Goal: Find specific page/section: Find specific page/section

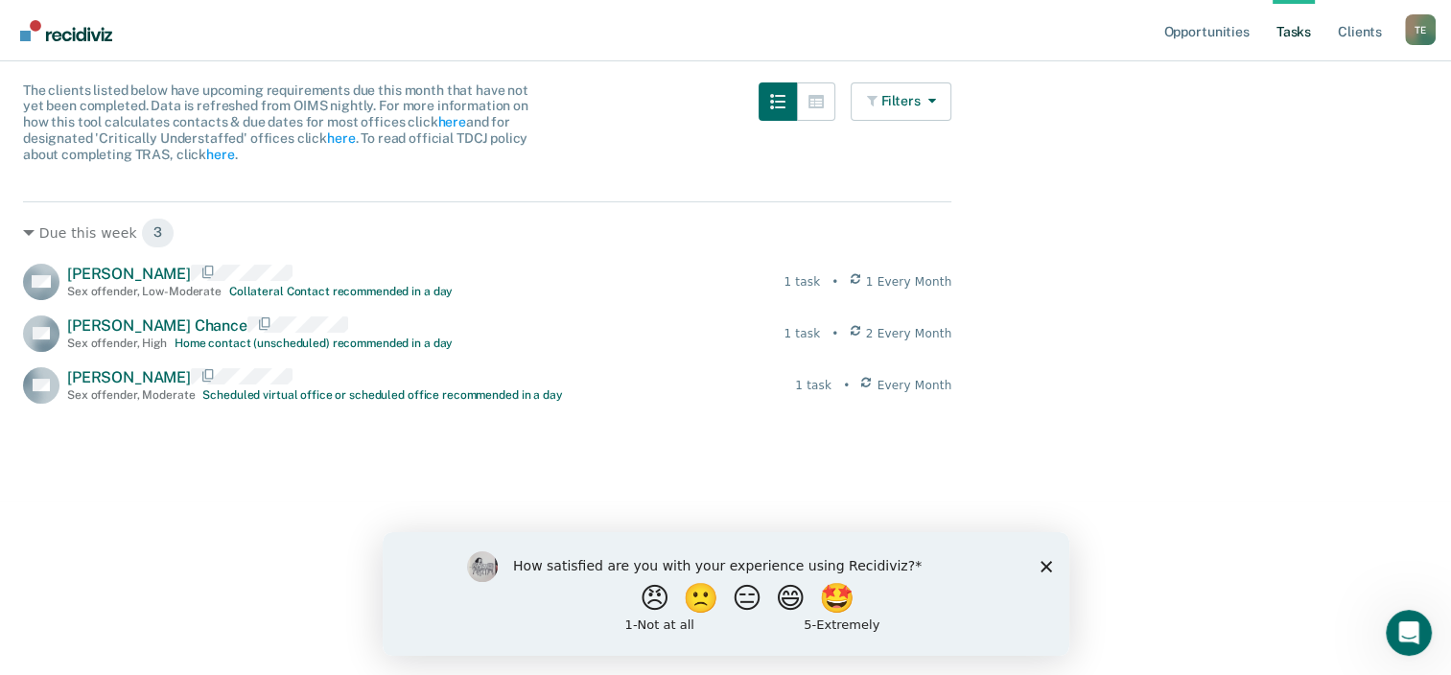
scroll to position [141, 0]
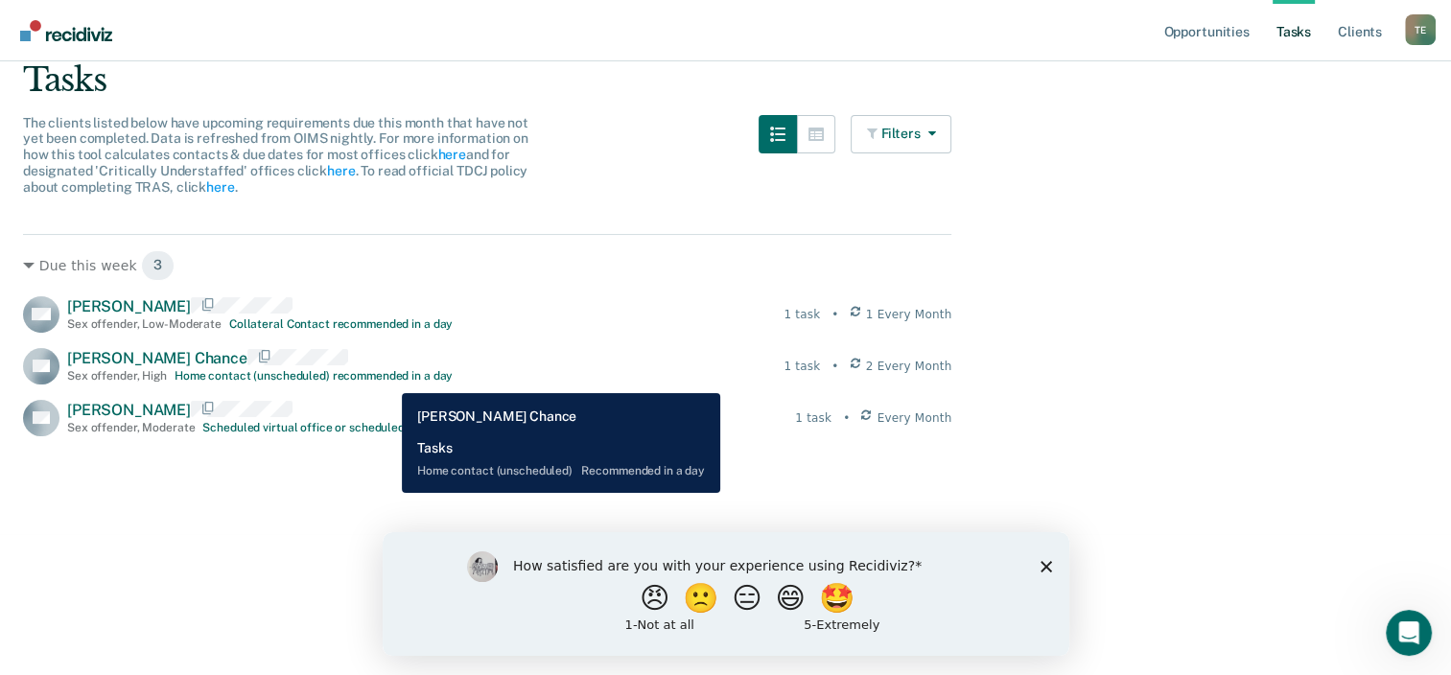
click at [387, 379] on div "Home contact (unscheduled) recommended in a day" at bounding box center [314, 375] width 278 height 13
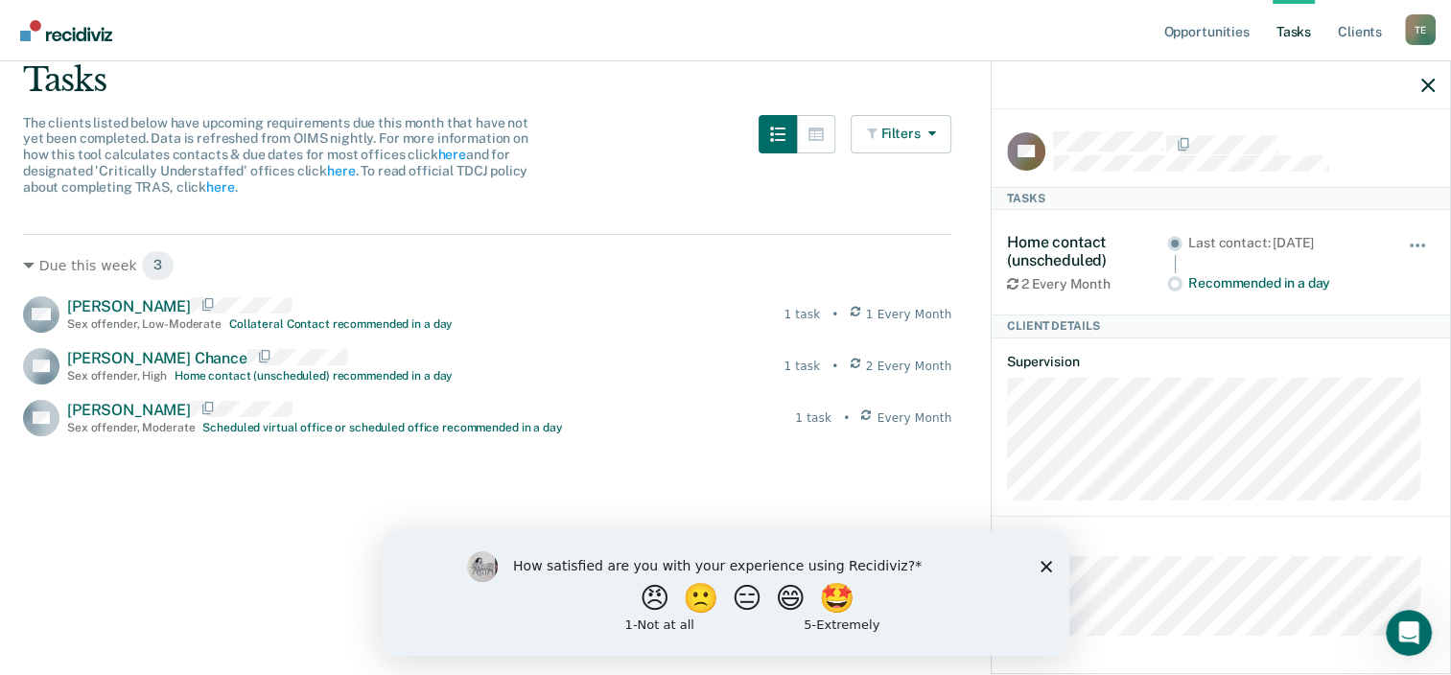
scroll to position [0, 0]
click at [1427, 81] on icon "button" at bounding box center [1427, 85] width 13 height 13
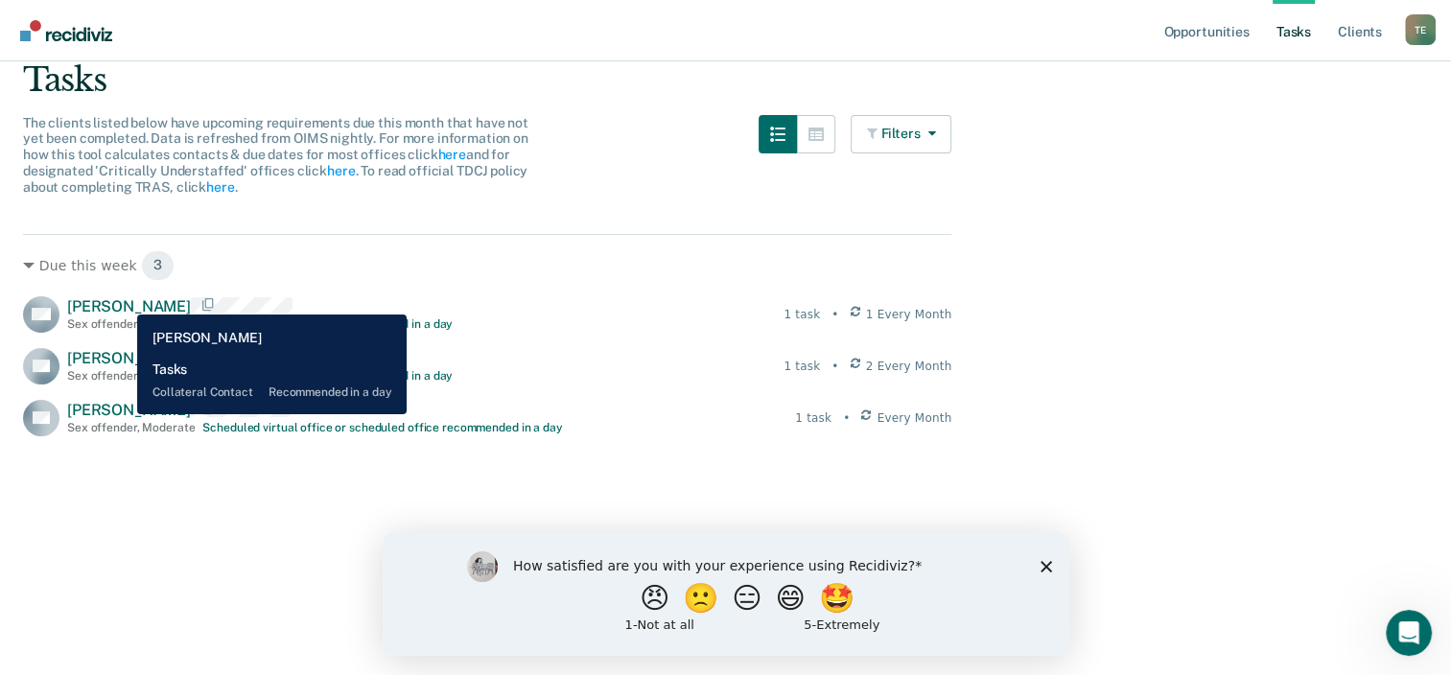
click at [123, 300] on span "[PERSON_NAME]" at bounding box center [129, 306] width 124 height 18
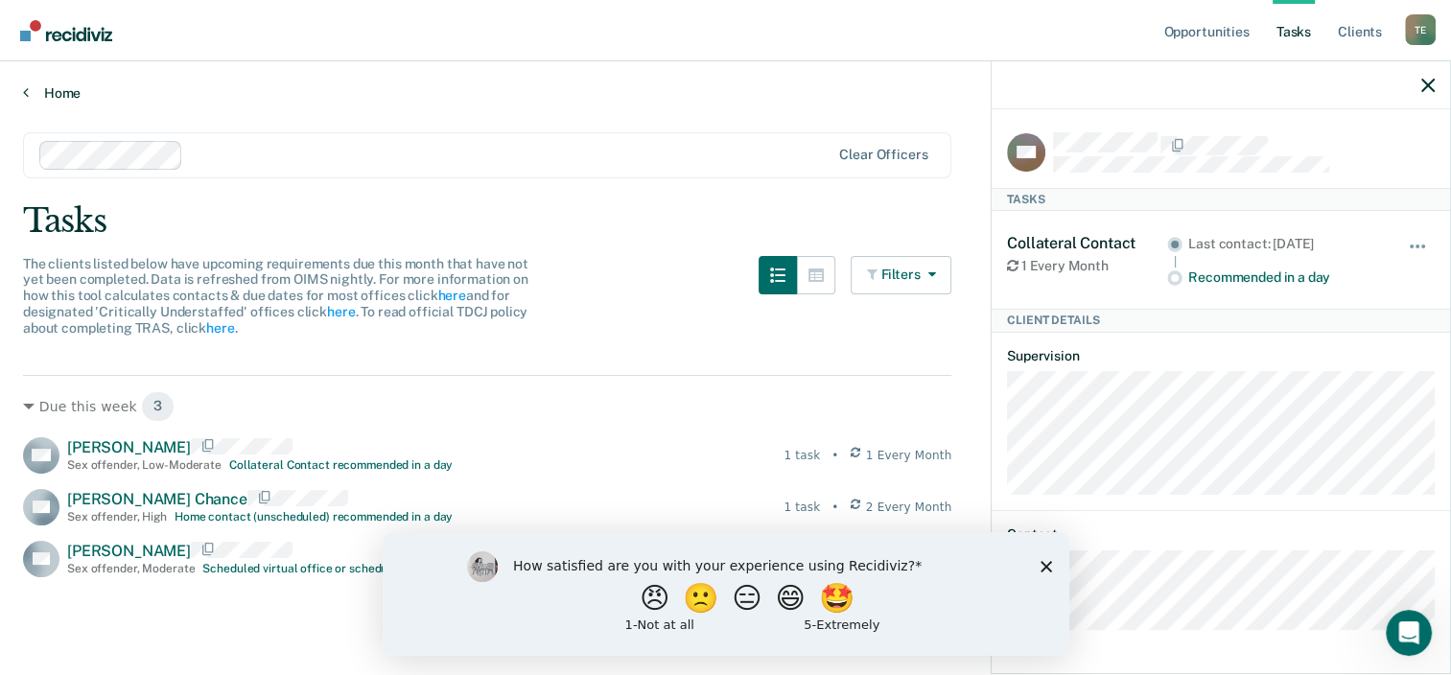
click at [50, 91] on link "Home" at bounding box center [725, 92] width 1405 height 17
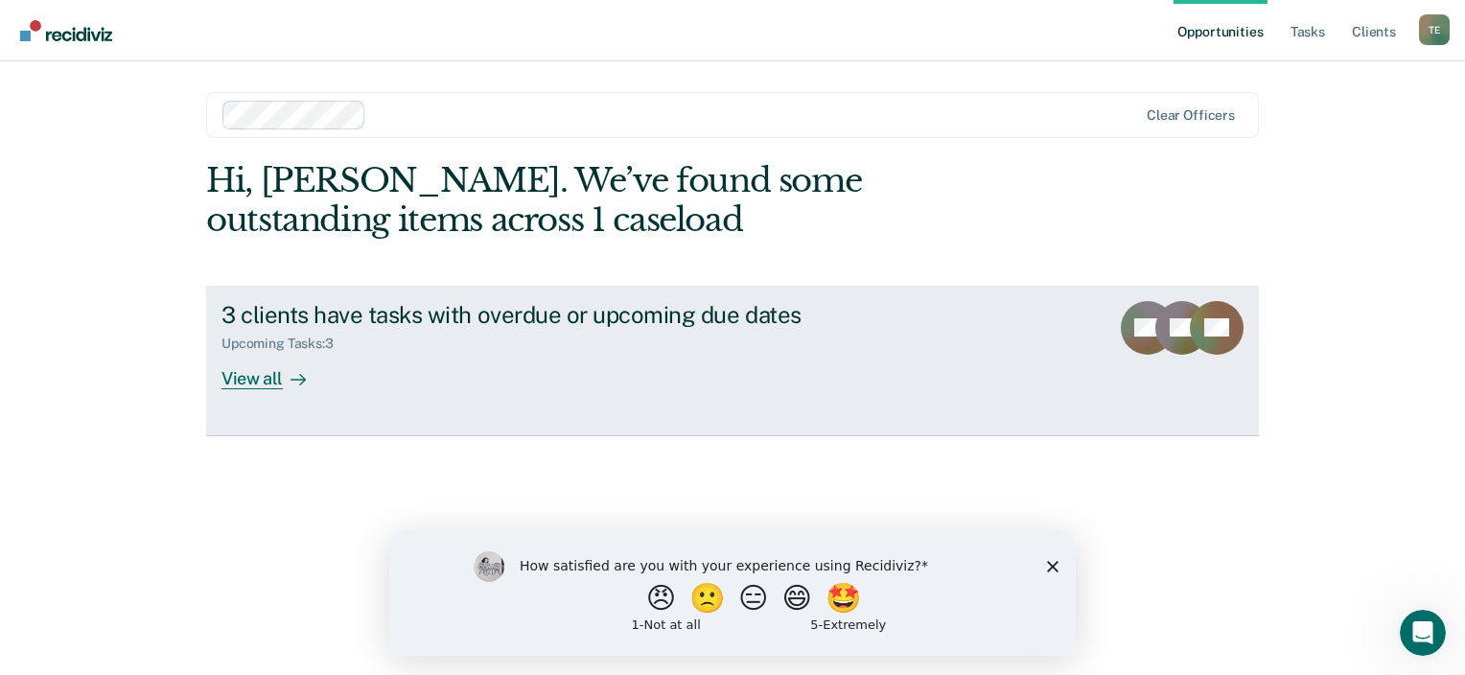
click at [252, 372] on div "View all" at bounding box center [275, 370] width 107 height 37
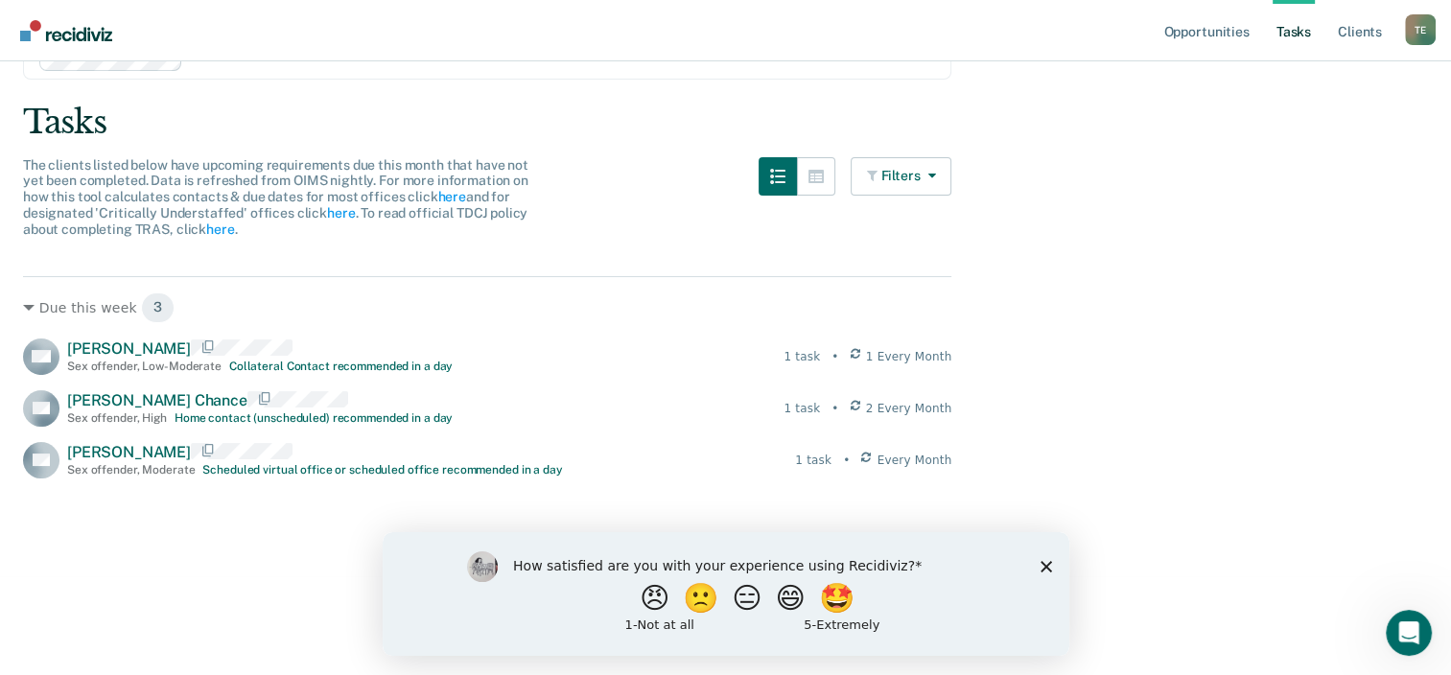
scroll to position [192, 0]
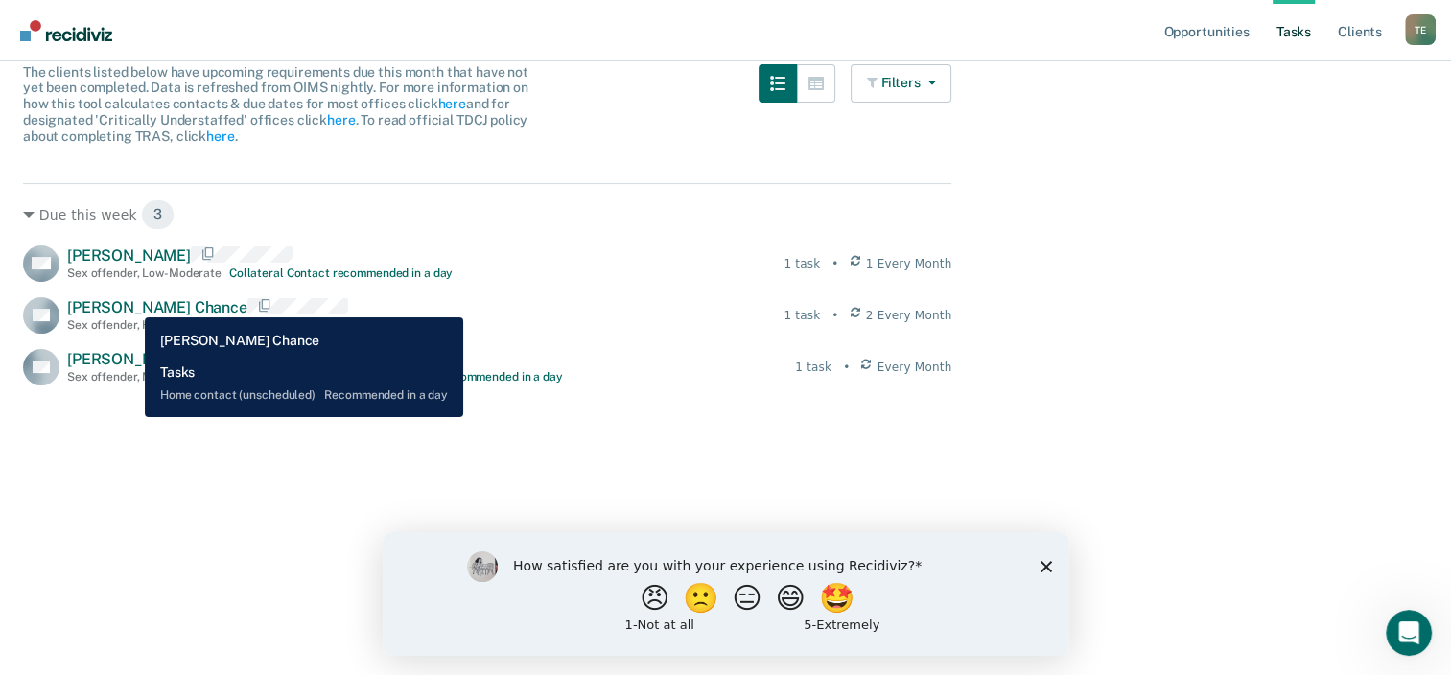
click at [130, 303] on span "[PERSON_NAME] Chance" at bounding box center [157, 307] width 180 height 18
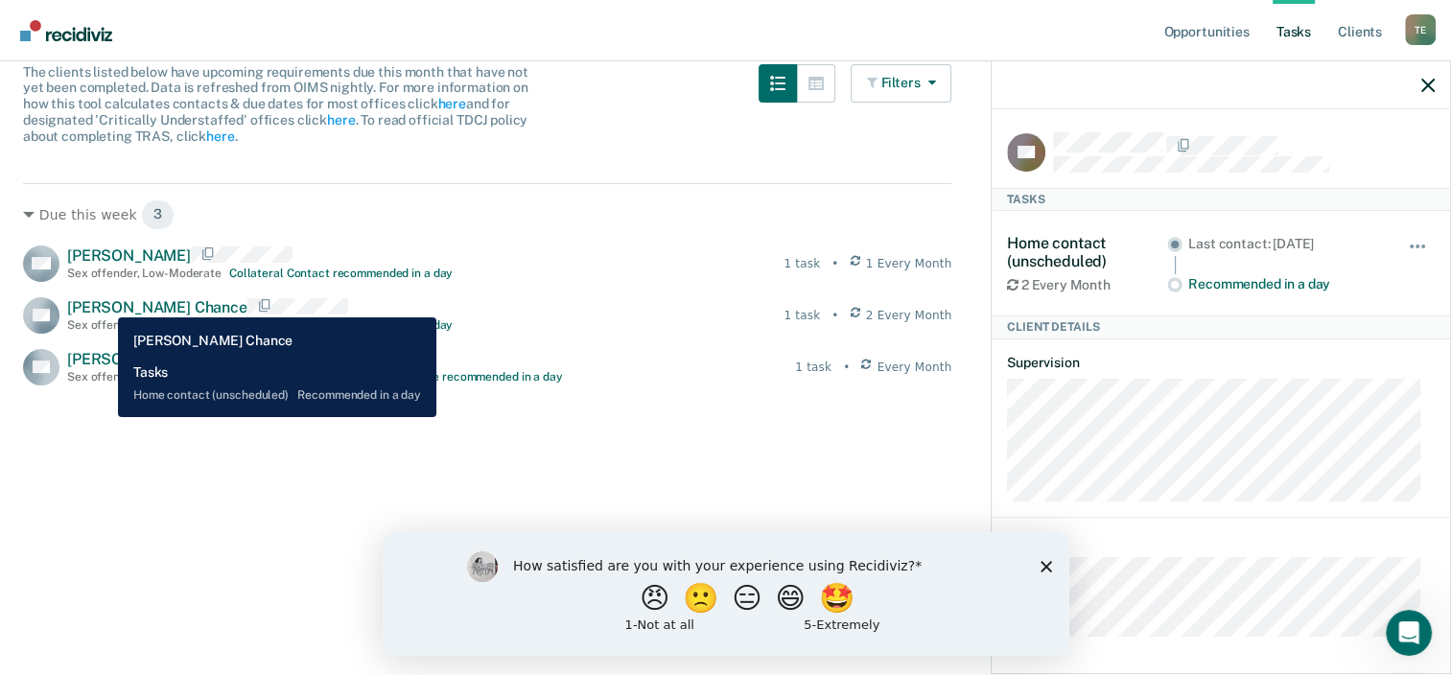
click at [104, 303] on span "[PERSON_NAME] Chance" at bounding box center [157, 307] width 180 height 18
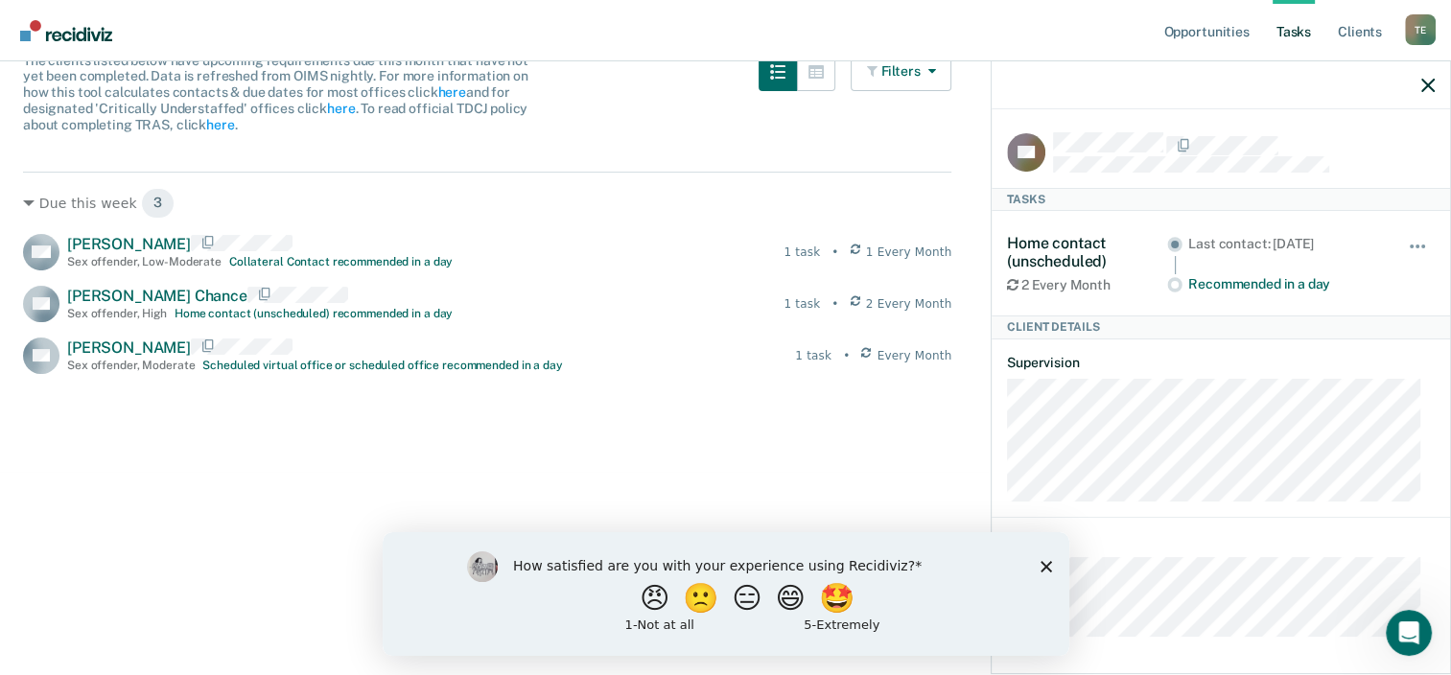
scroll to position [237, 0]
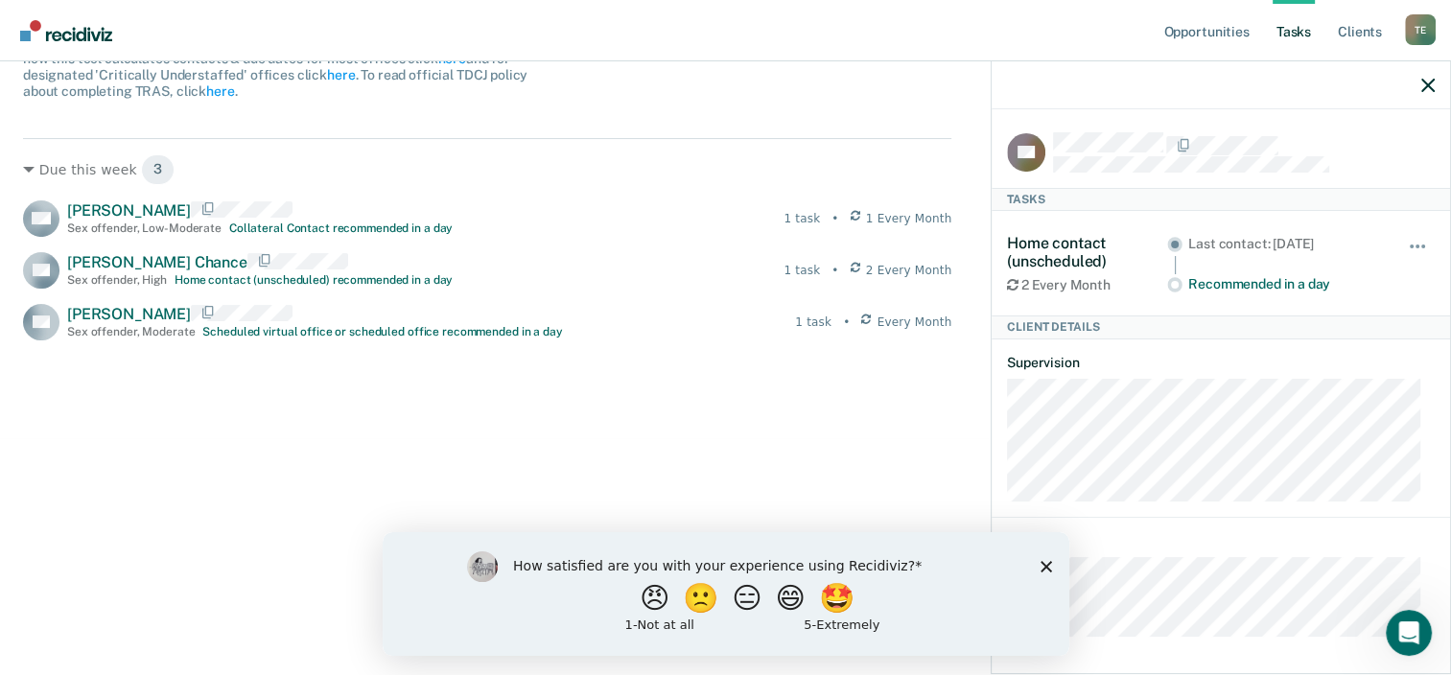
click at [1041, 560] on icon "Close survey" at bounding box center [1046, 566] width 12 height 12
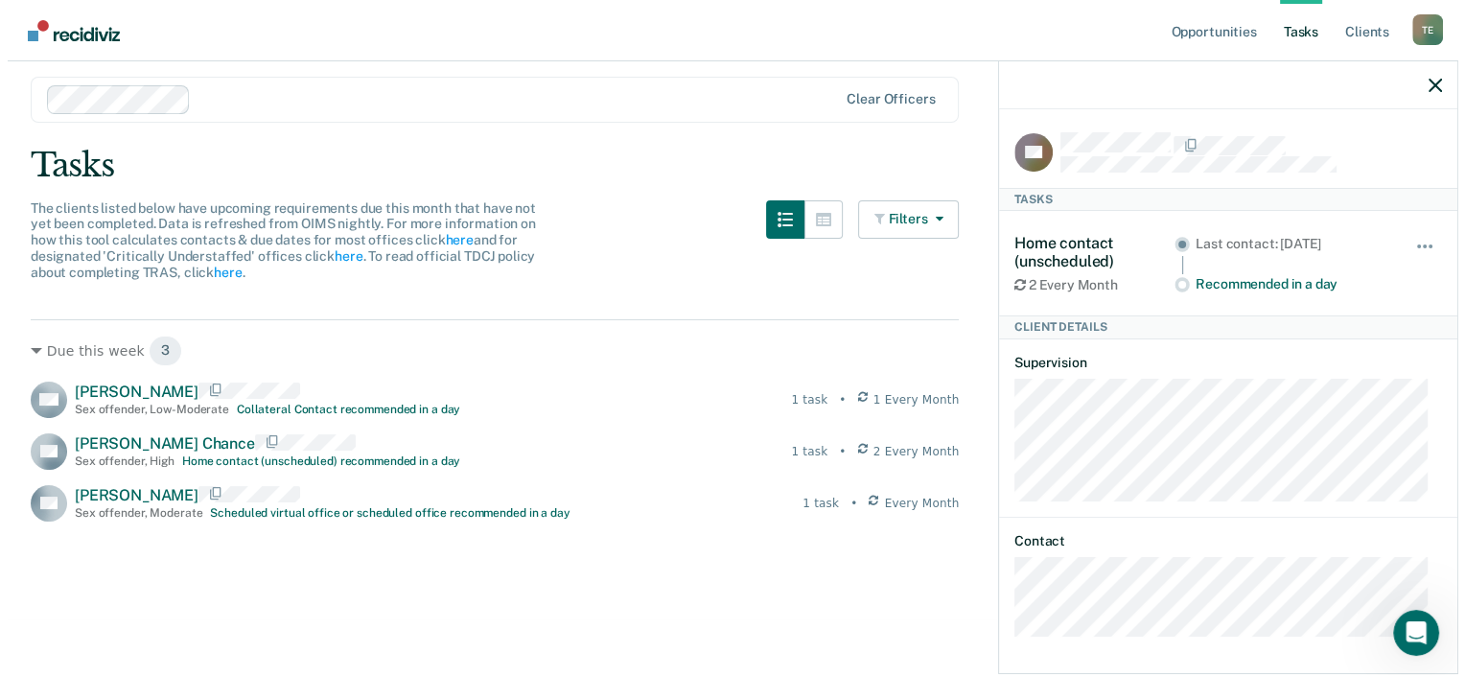
scroll to position [0, 0]
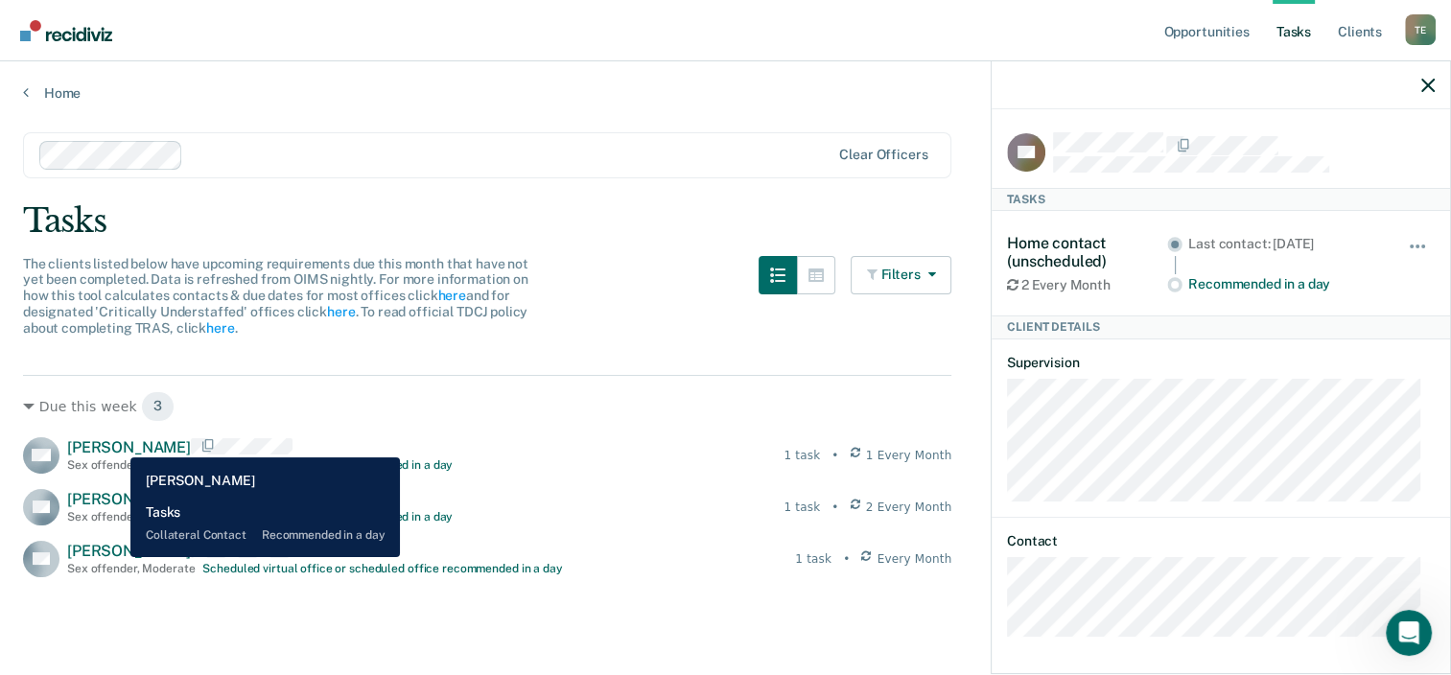
click at [116, 443] on span "[PERSON_NAME]" at bounding box center [129, 447] width 124 height 18
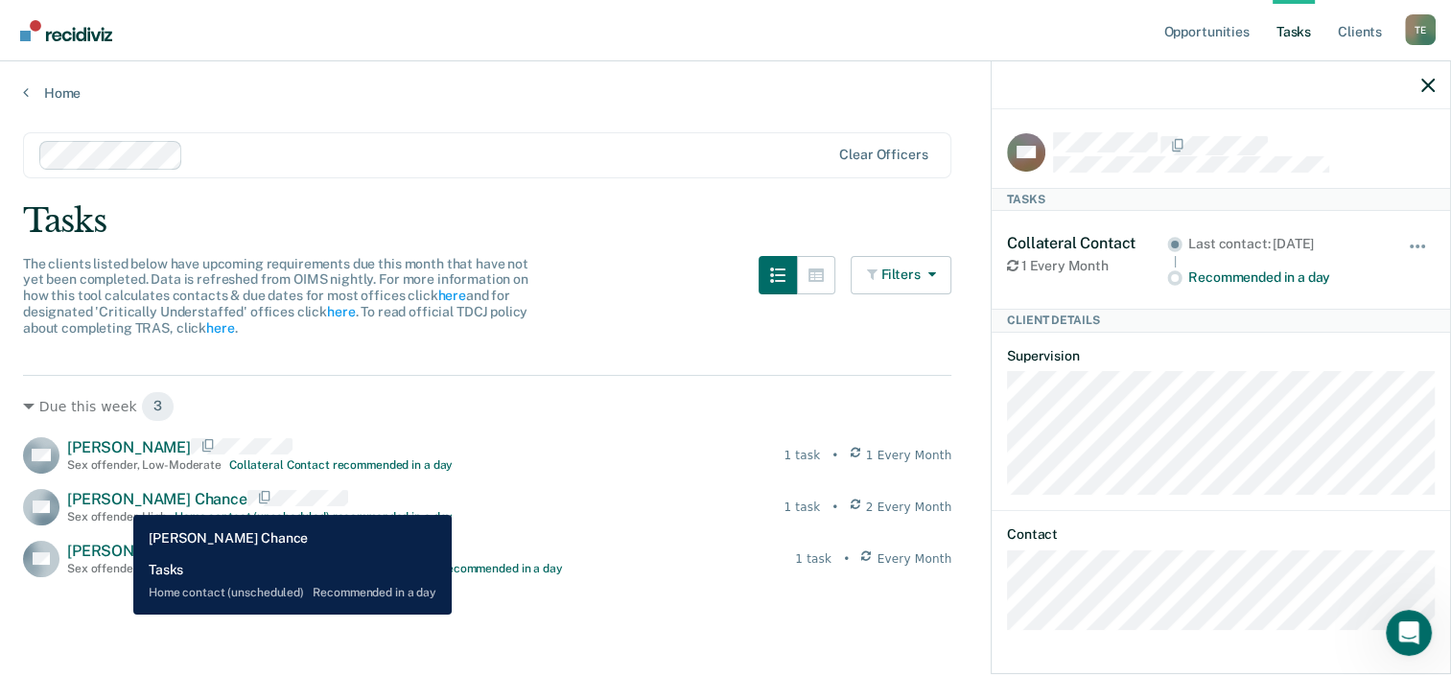
click at [119, 501] on span "[PERSON_NAME] Chance" at bounding box center [157, 499] width 180 height 18
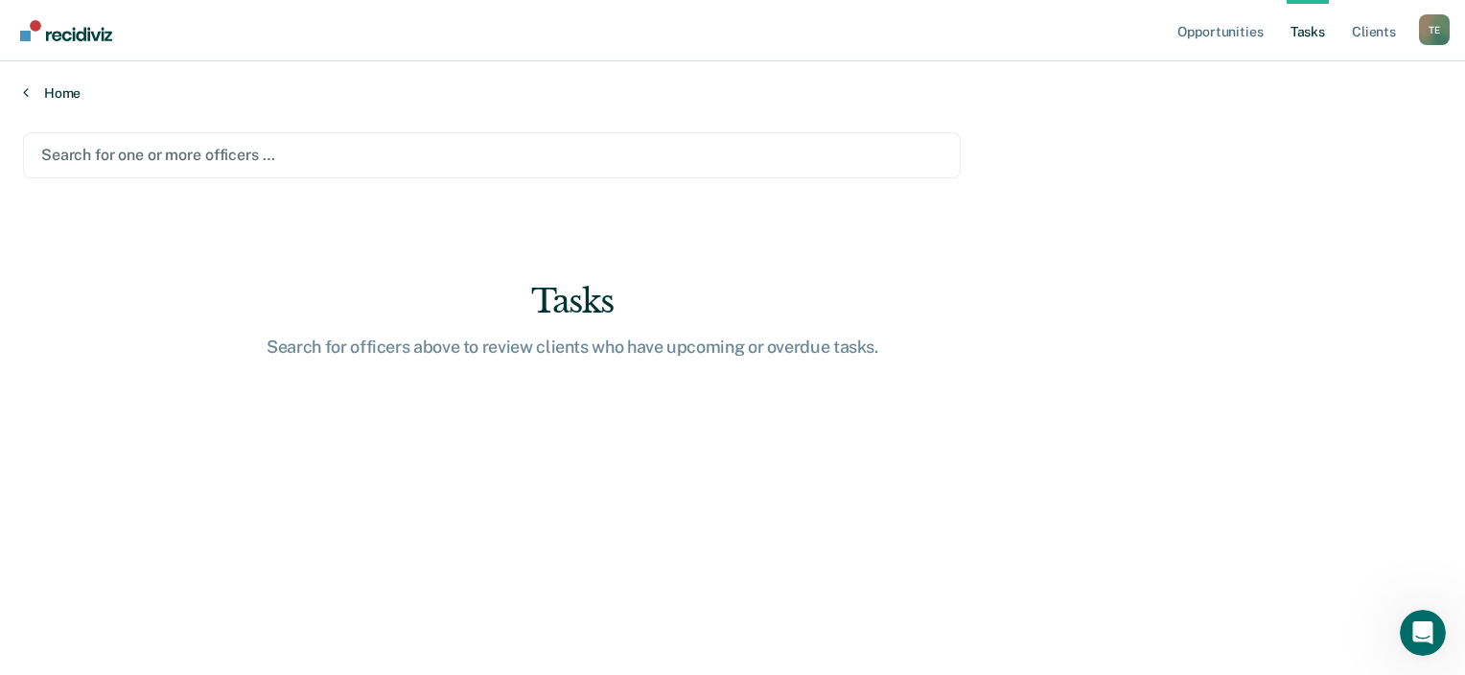
click at [42, 87] on link "Home" at bounding box center [732, 92] width 1419 height 17
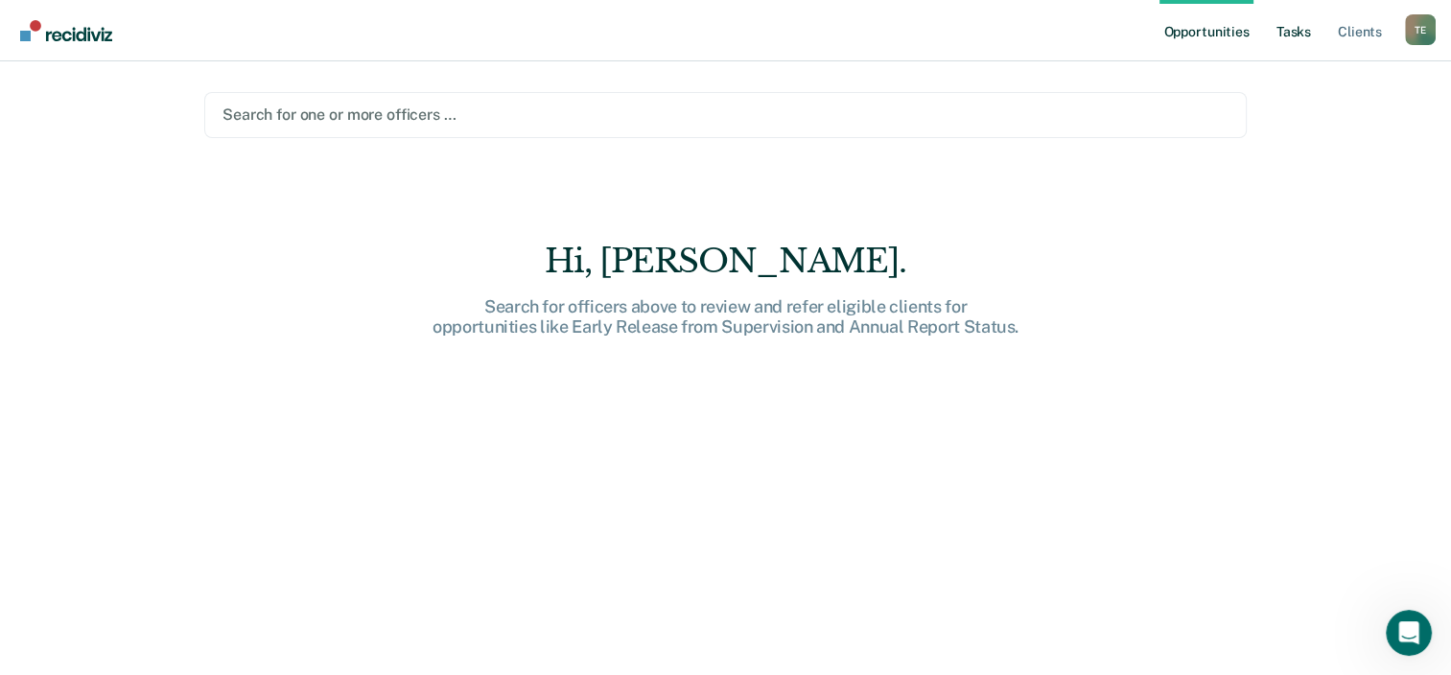
click at [1302, 31] on link "Tasks" at bounding box center [1294, 30] width 42 height 61
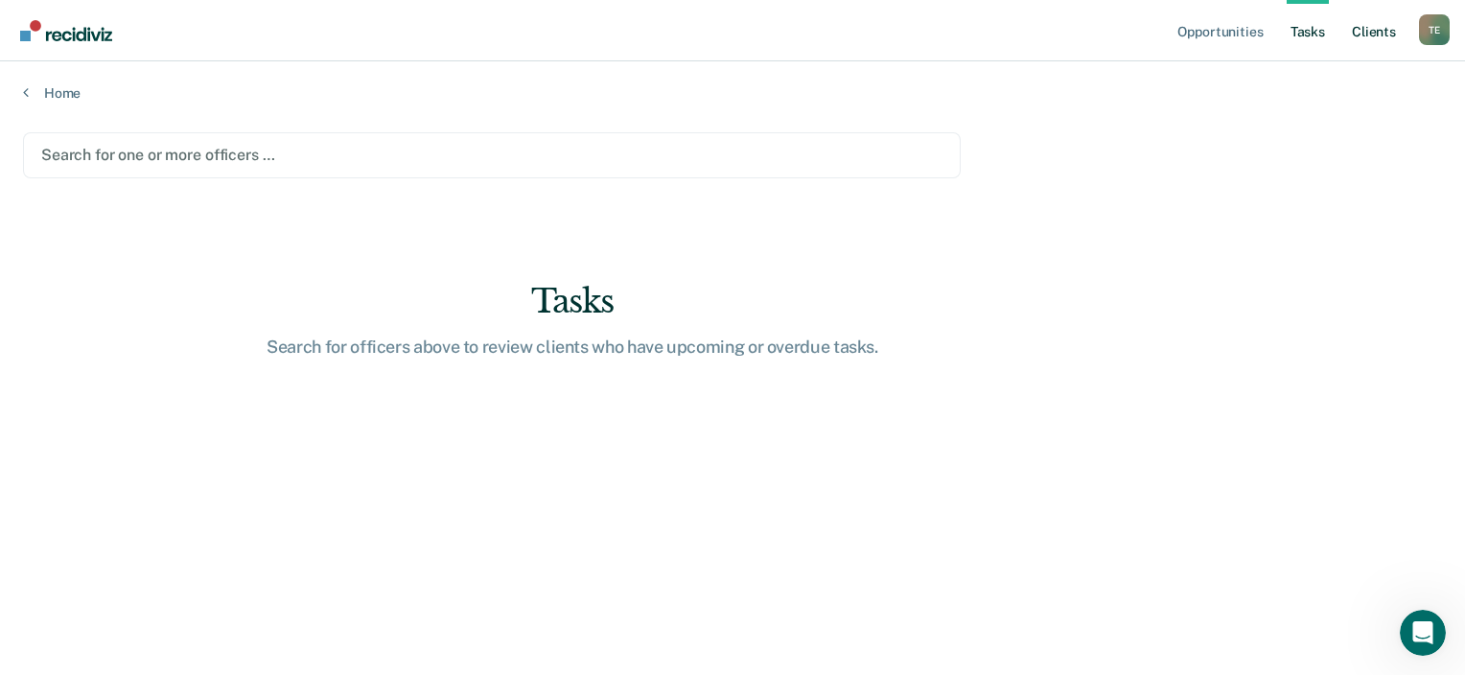
click at [1381, 31] on link "Client s" at bounding box center [1374, 30] width 52 height 61
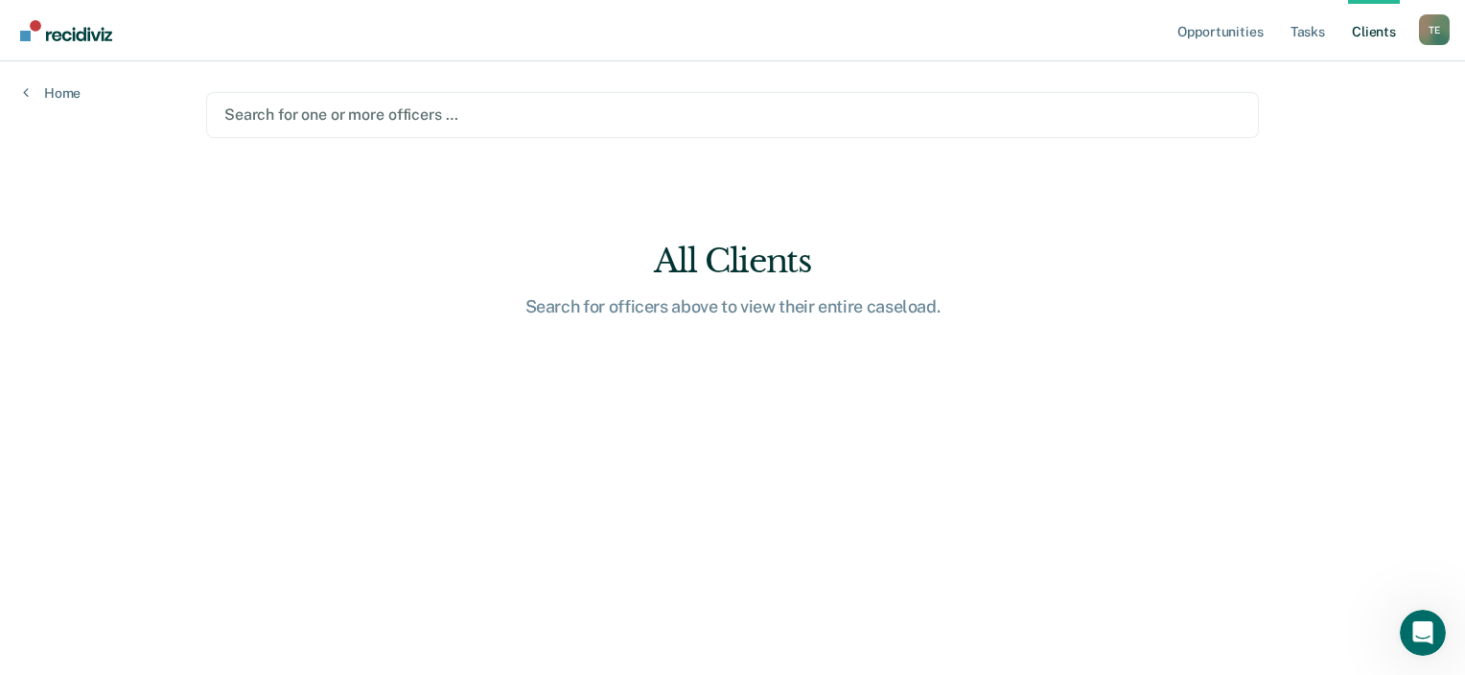
click at [459, 123] on div at bounding box center [732, 115] width 1017 height 22
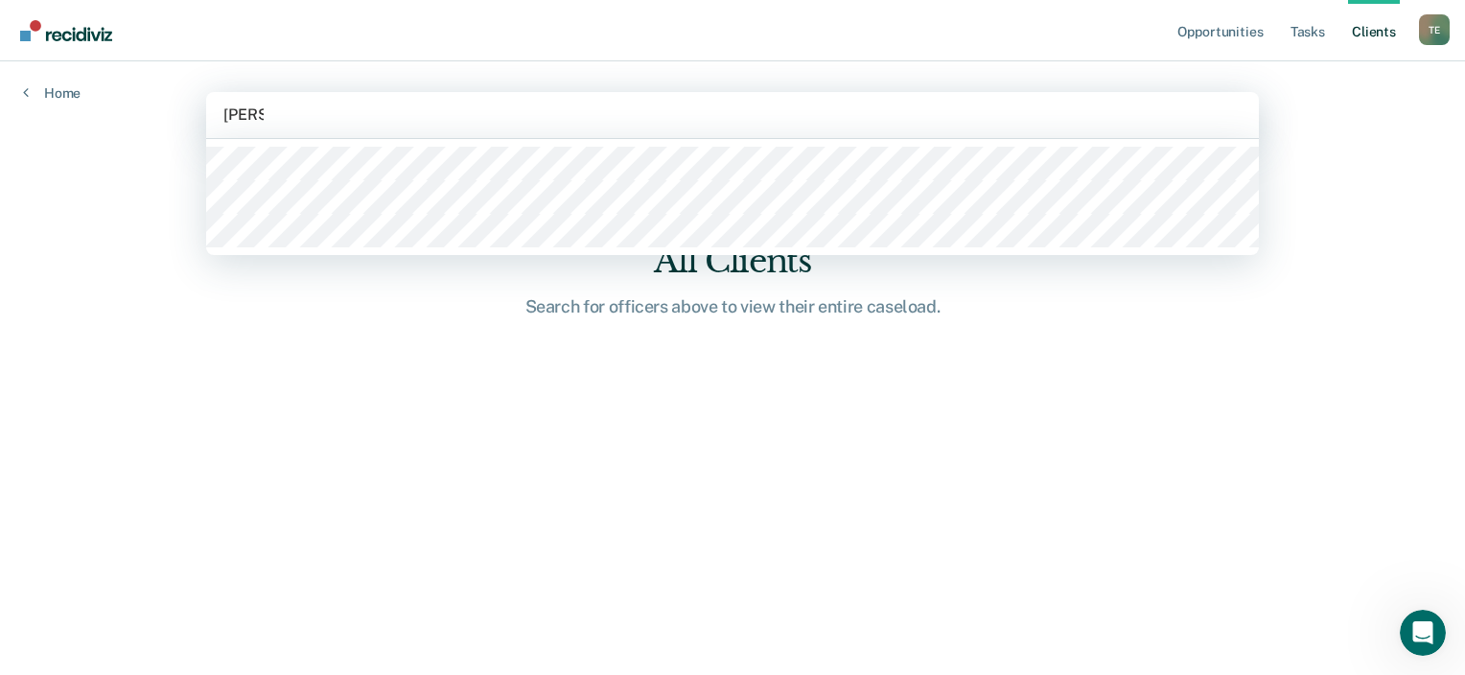
type input "[PERSON_NAME]"
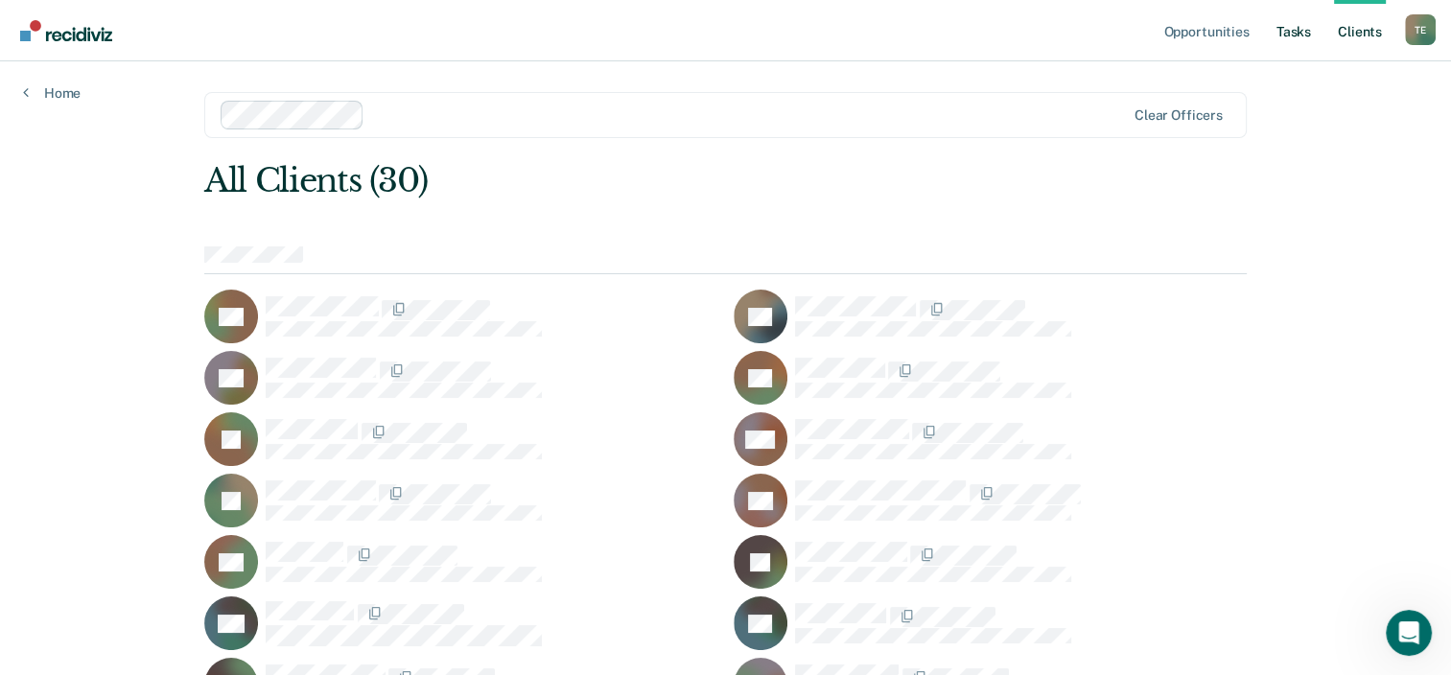
click at [1297, 26] on link "Tasks" at bounding box center [1294, 30] width 42 height 61
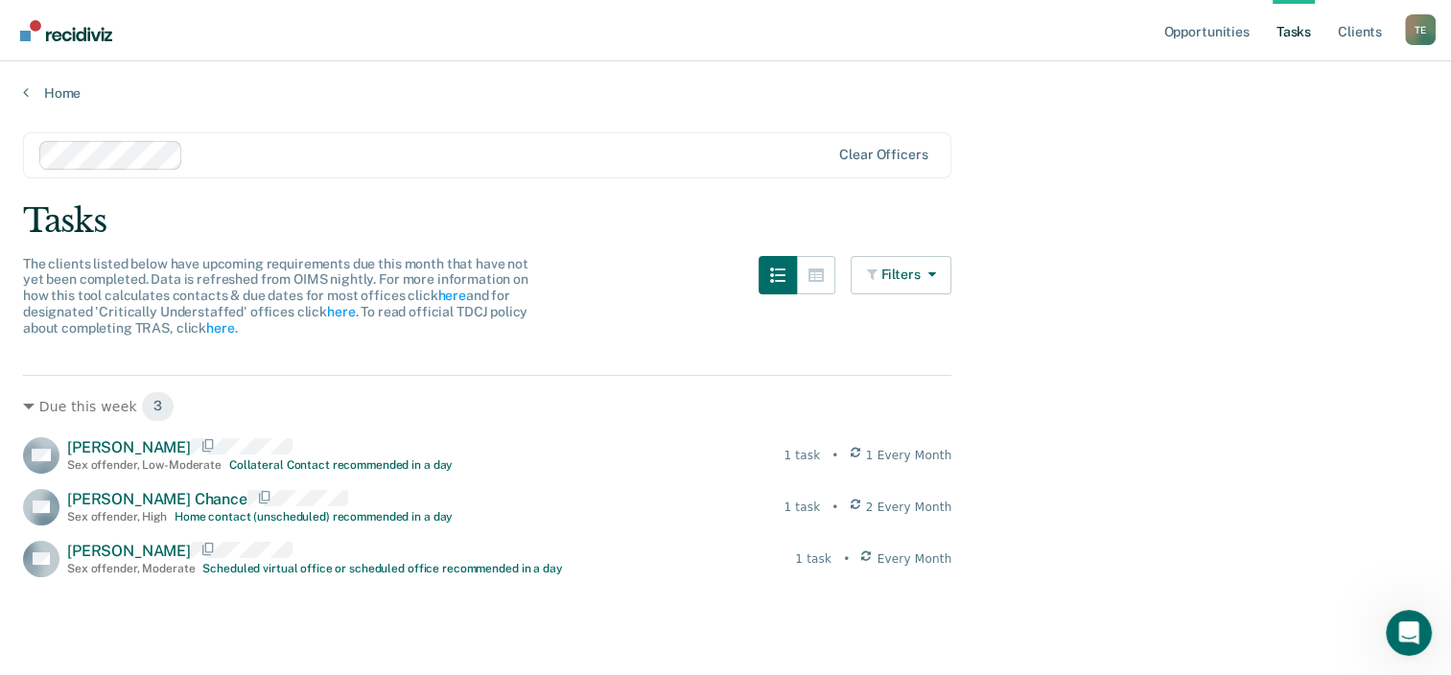
scroll to position [96, 0]
